Goal: Find specific page/section: Find specific page/section

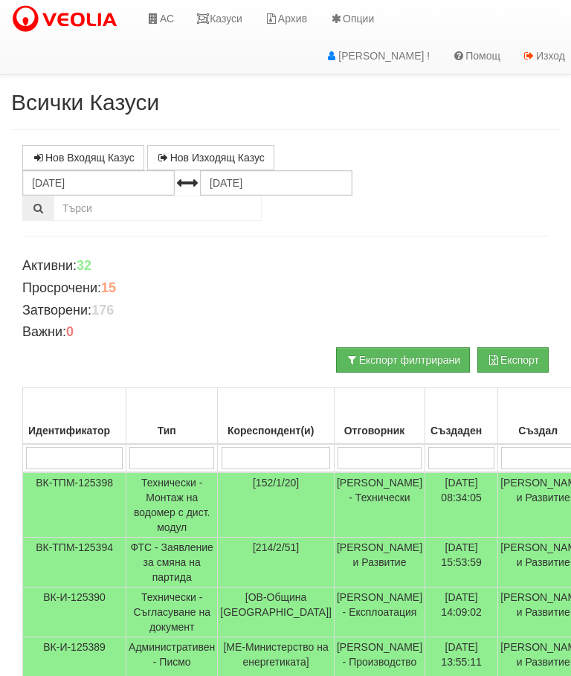
click at [222, 19] on link "Казуси" at bounding box center [219, 18] width 68 height 37
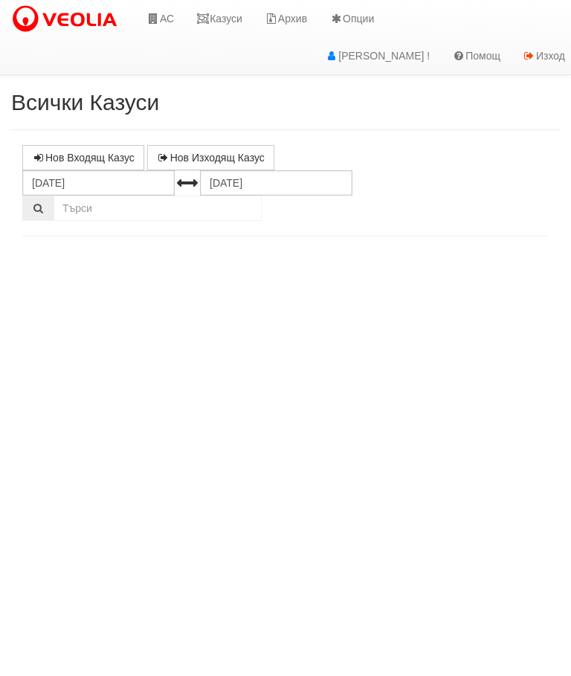
select select "10"
select select "1"
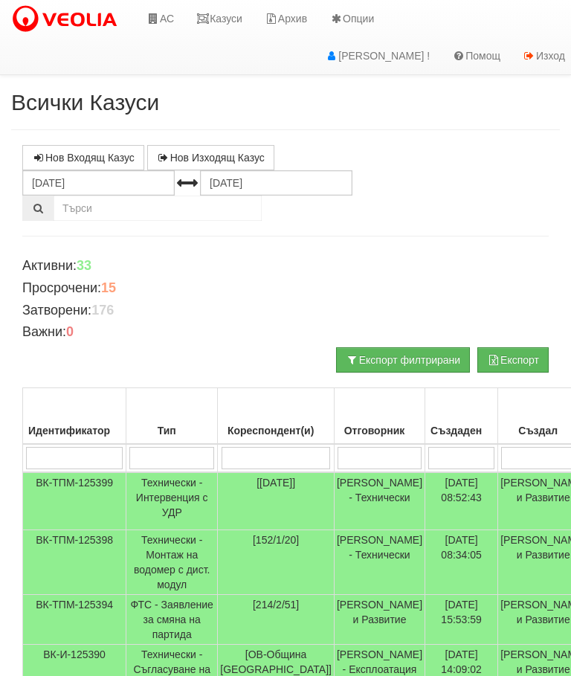
click at [222, 14] on link "Казуси" at bounding box center [219, 18] width 68 height 37
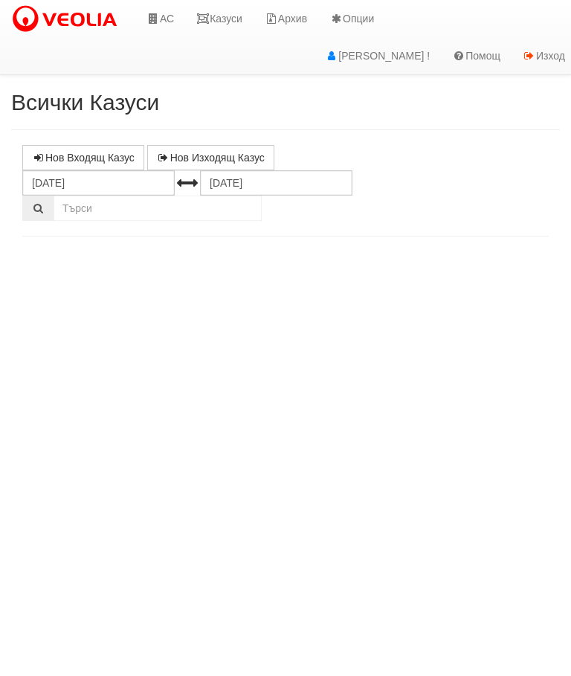
select select "10"
select select "1"
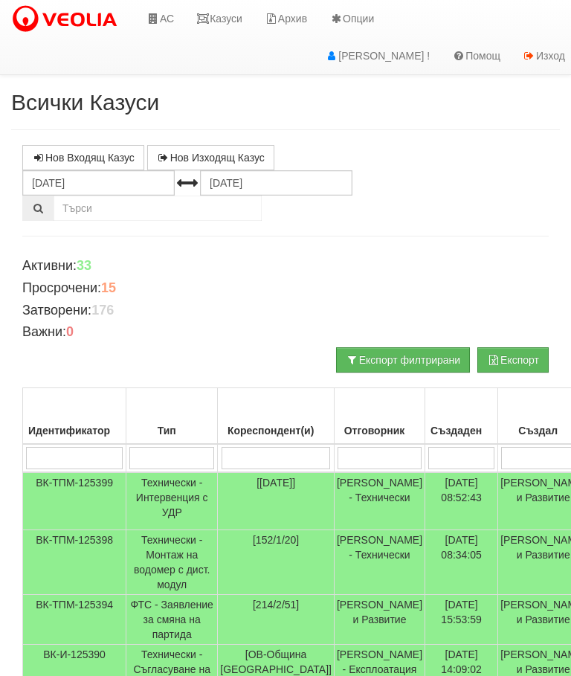
click at [213, 19] on link "Казуси" at bounding box center [219, 18] width 68 height 37
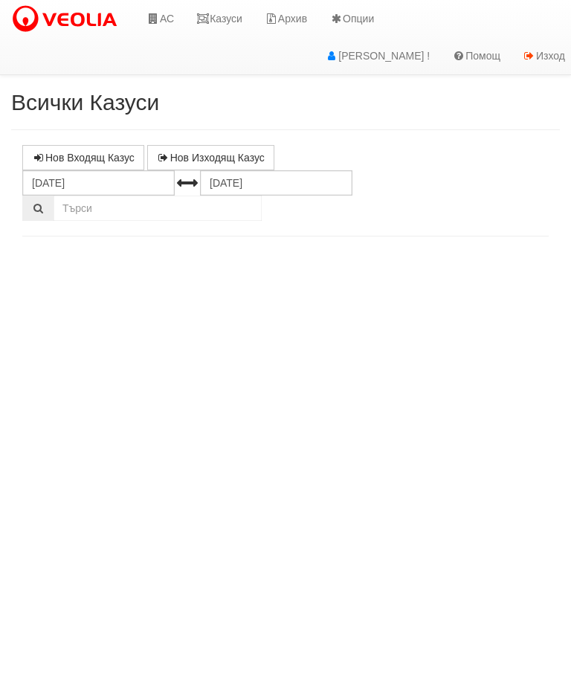
select select "10"
select select "1"
